Goal: Information Seeking & Learning: Learn about a topic

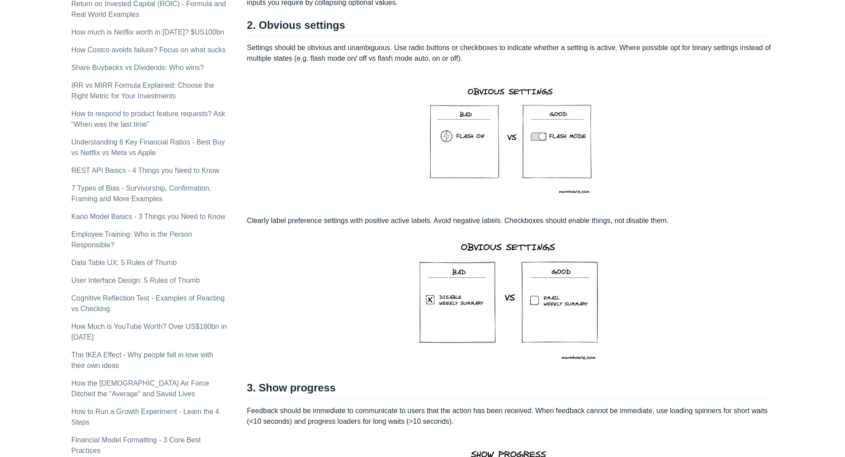
scroll to position [500, 0]
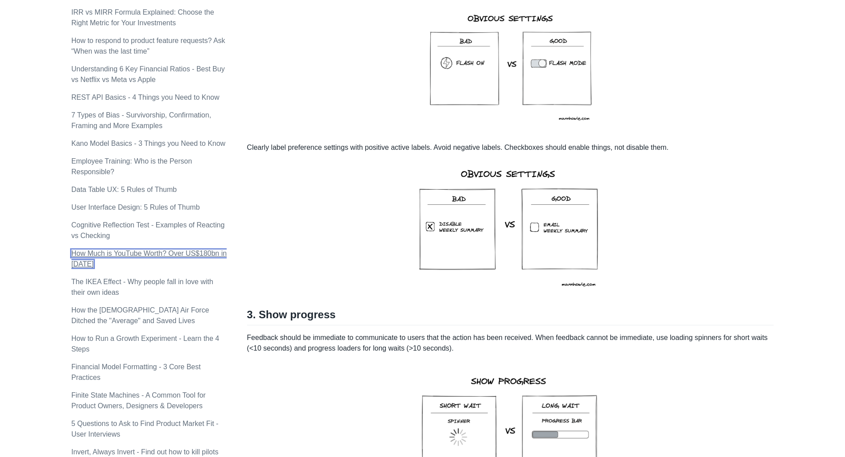
click at [163, 250] on link "How Much is YouTube Worth? Over US$180bn in [DATE]" at bounding box center [148, 259] width 155 height 18
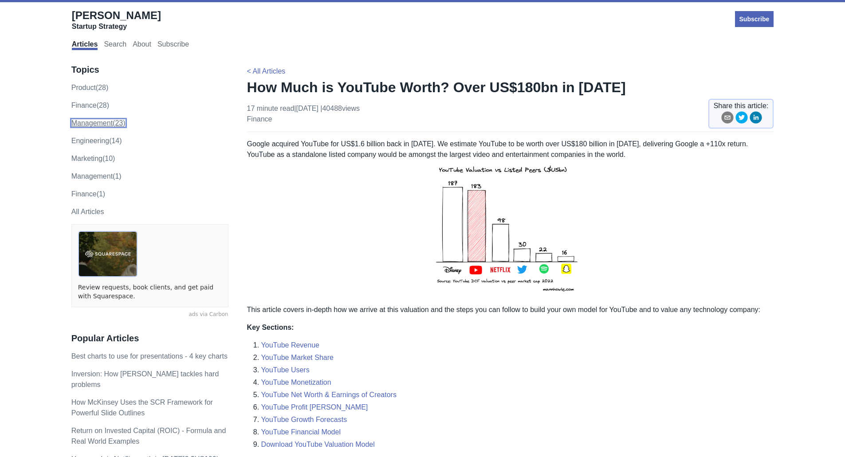
click at [108, 120] on link "management (23)" at bounding box center [98, 123] width 54 height 8
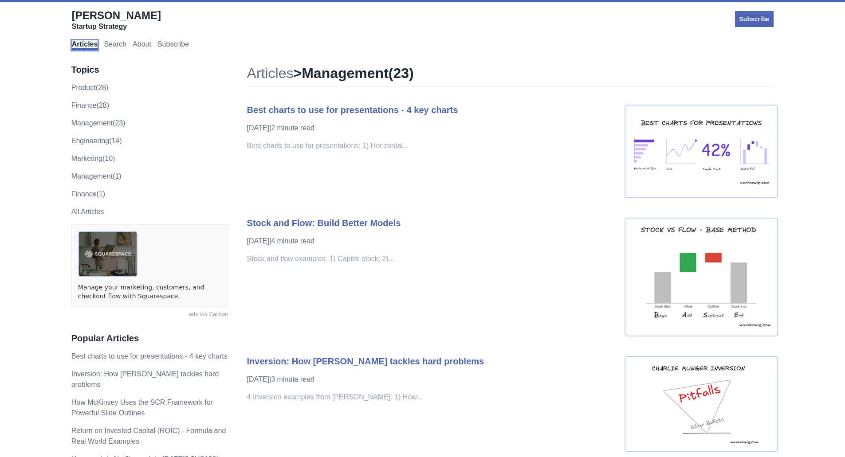
click at [90, 42] on link "Articles" at bounding box center [85, 45] width 26 height 10
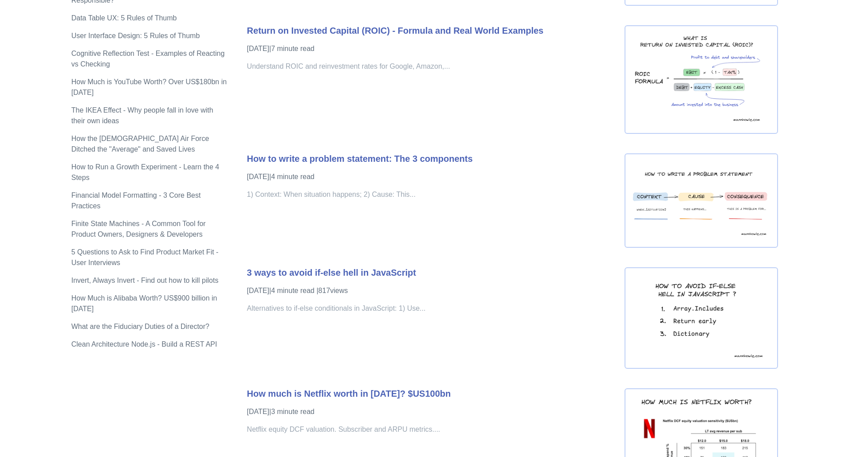
scroll to position [671, 0]
